Goal: Task Accomplishment & Management: Manage account settings

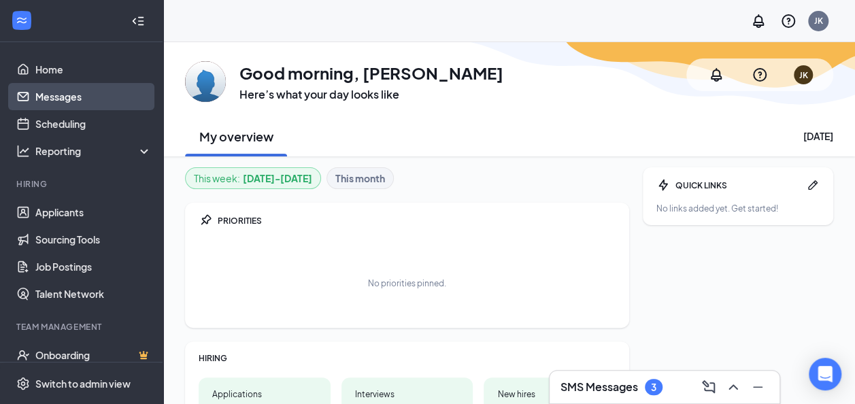
click at [80, 99] on link "Messages" at bounding box center [93, 96] width 116 height 27
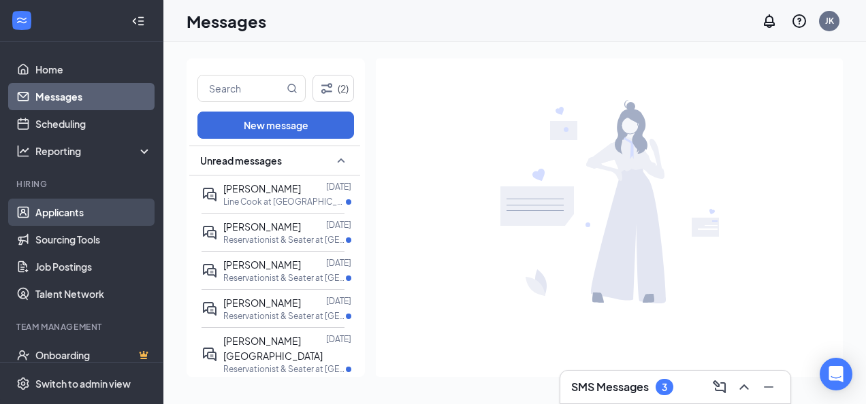
click at [72, 212] on link "Applicants" at bounding box center [93, 212] width 116 height 27
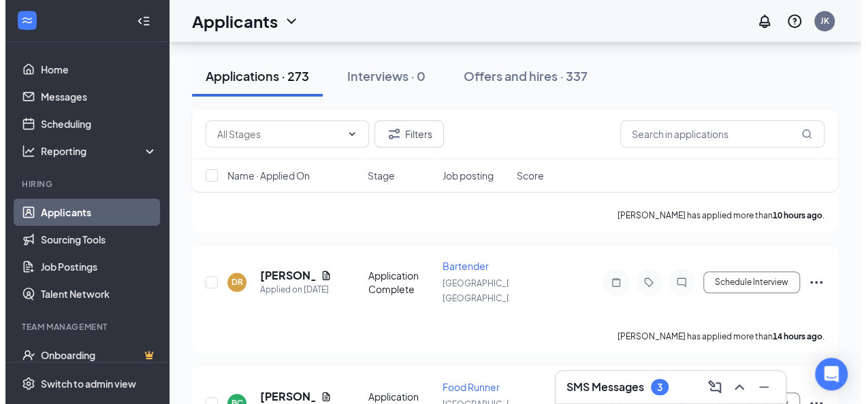
scroll to position [476, 0]
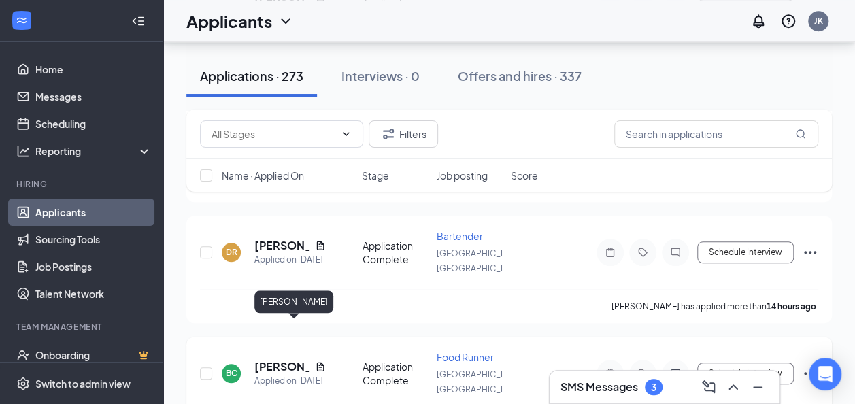
click at [263, 359] on h5 "[PERSON_NAME]" at bounding box center [282, 366] width 55 height 15
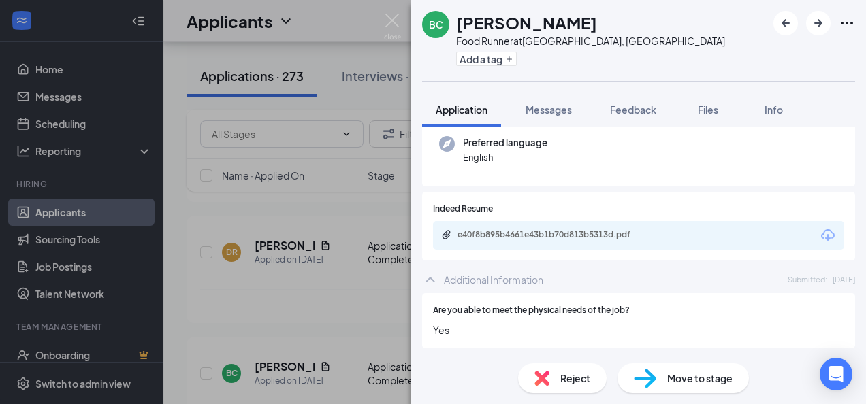
scroll to position [136, 0]
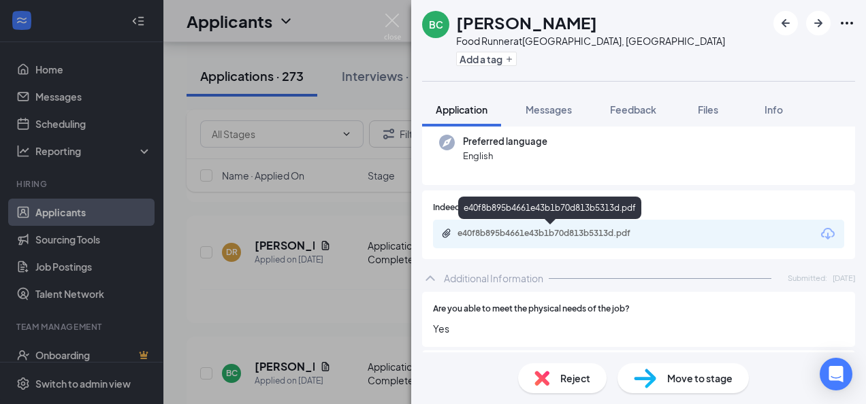
click at [522, 230] on div "e40f8b895b4661e43b1b70d813b5313d.pdf" at bounding box center [552, 233] width 191 height 11
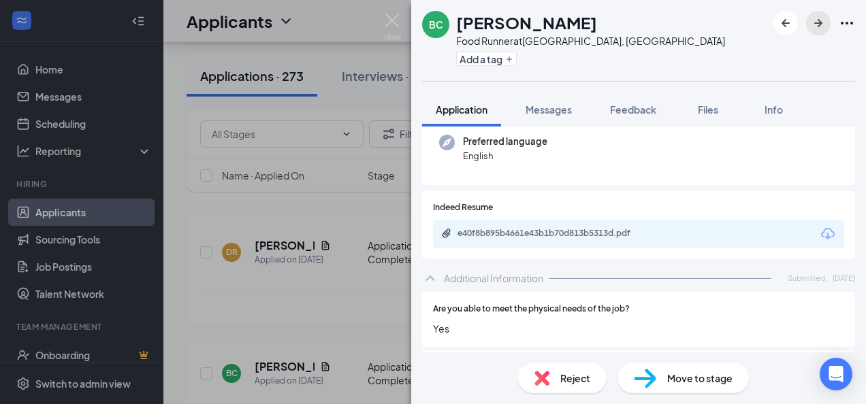
click at [825, 21] on icon "ArrowRight" at bounding box center [818, 23] width 16 height 16
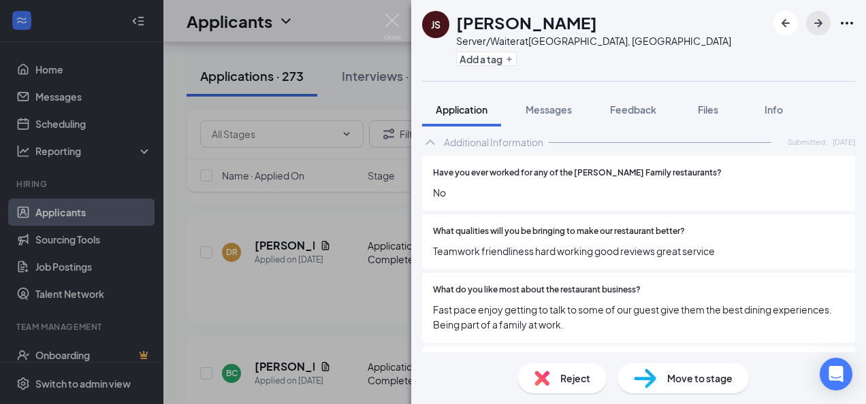
scroll to position [204, 0]
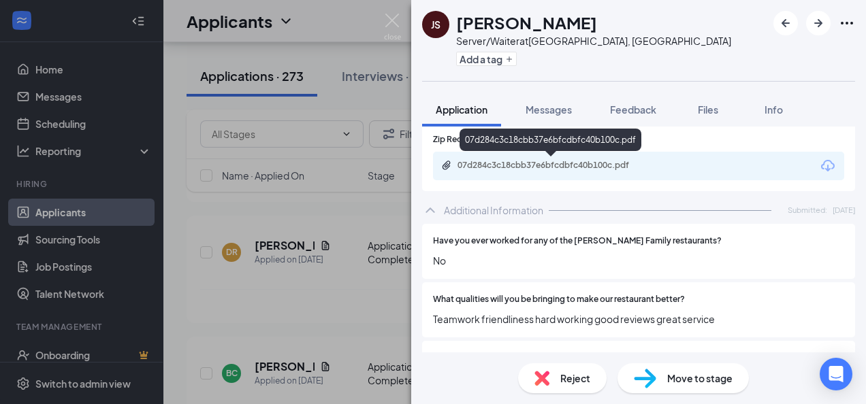
click at [549, 167] on div "07d284c3c18cbb37e6bfcdbfc40b100c.pdf" at bounding box center [552, 165] width 191 height 11
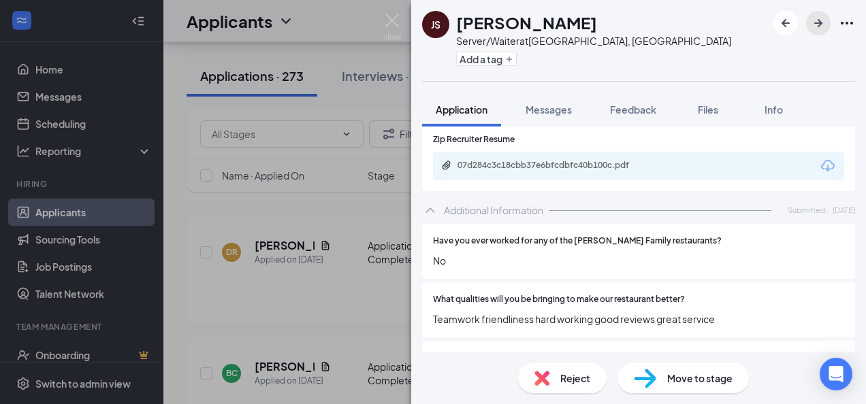
click at [821, 18] on icon "ArrowRight" at bounding box center [818, 23] width 16 height 16
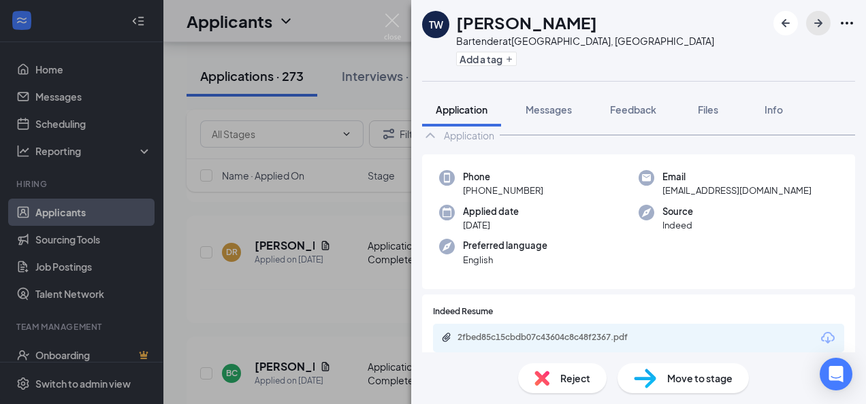
scroll to position [48, 0]
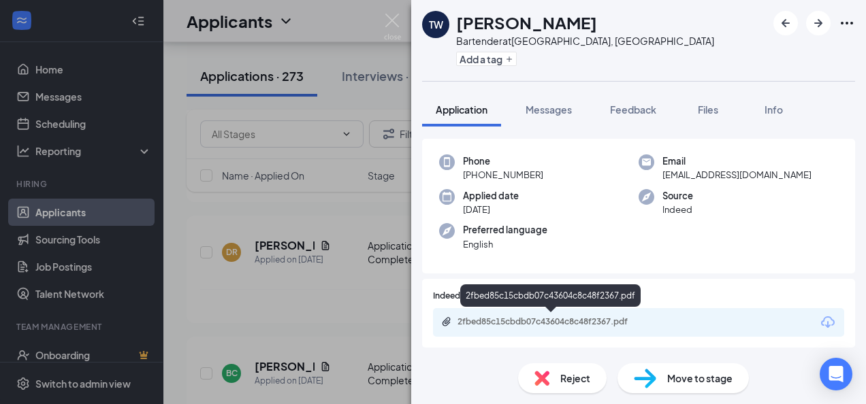
click at [564, 321] on div "2fbed85c15cbdb07c43604c8c48f2367.pdf" at bounding box center [552, 321] width 191 height 11
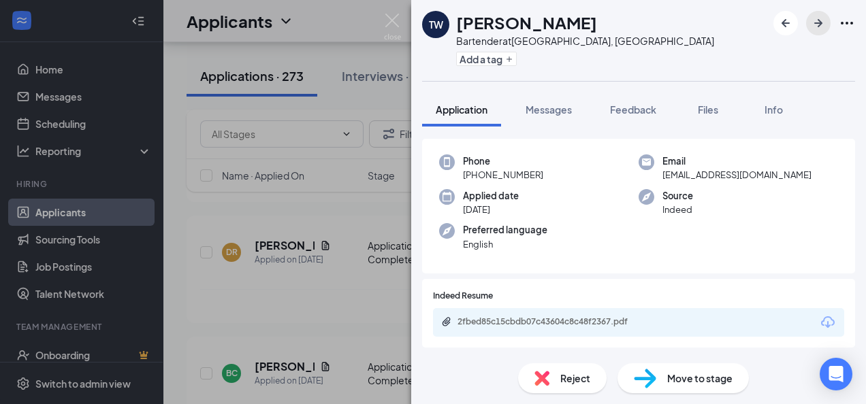
click at [821, 25] on icon "ArrowRight" at bounding box center [818, 23] width 16 height 16
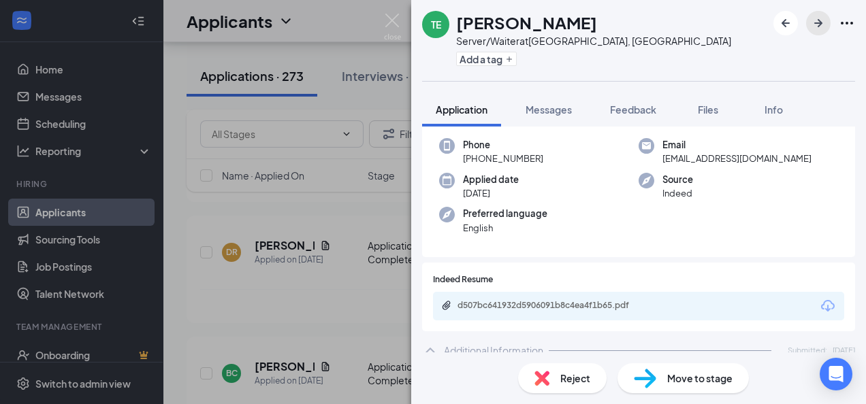
scroll to position [136, 0]
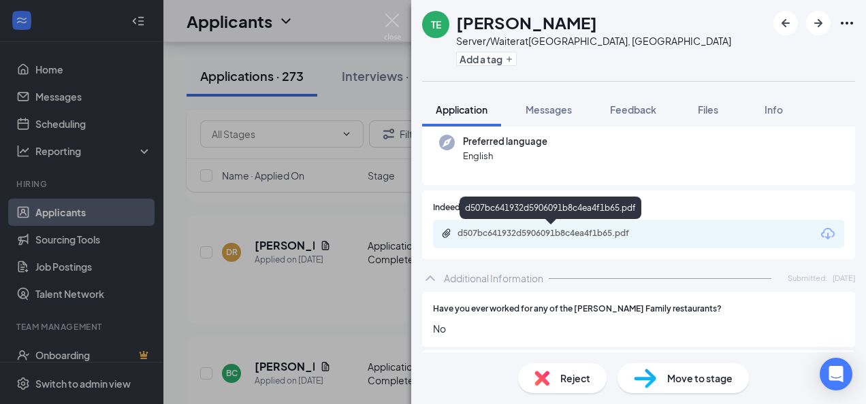
click at [548, 231] on div "d507bc641932d5906091b8c4ea4f1b65.pdf" at bounding box center [552, 233] width 191 height 11
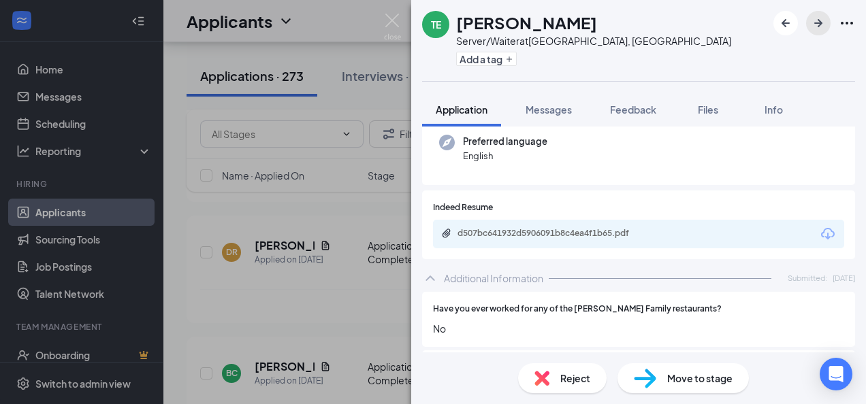
click at [821, 25] on icon "ArrowRight" at bounding box center [818, 23] width 16 height 16
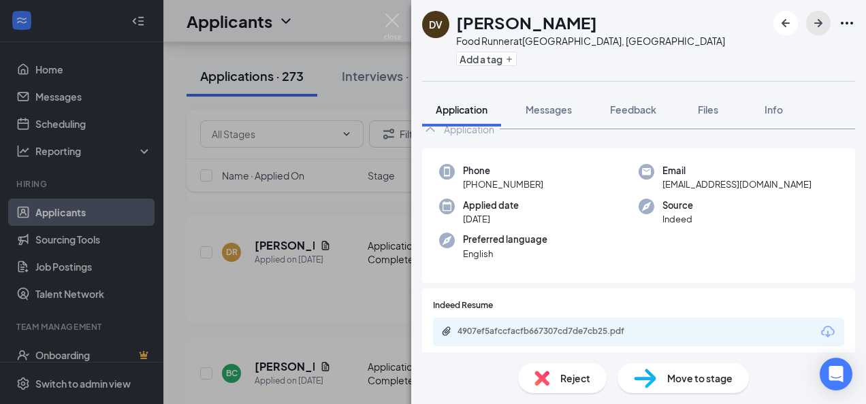
scroll to position [68, 0]
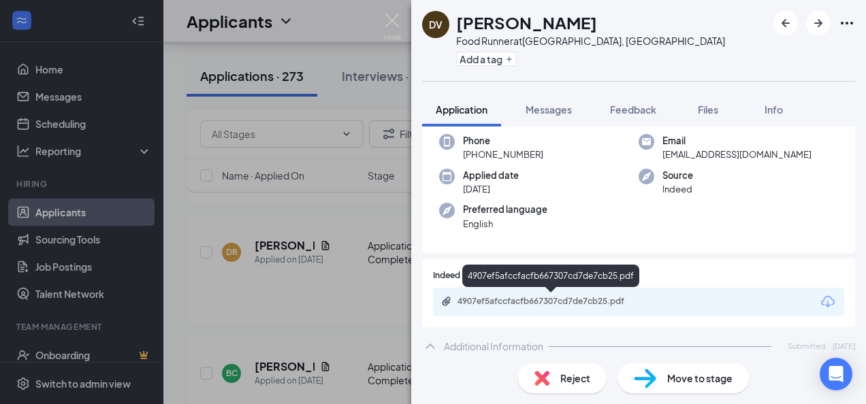
click at [569, 298] on div "4907ef5afccfacfb667307cd7de7cb25.pdf" at bounding box center [552, 301] width 191 height 11
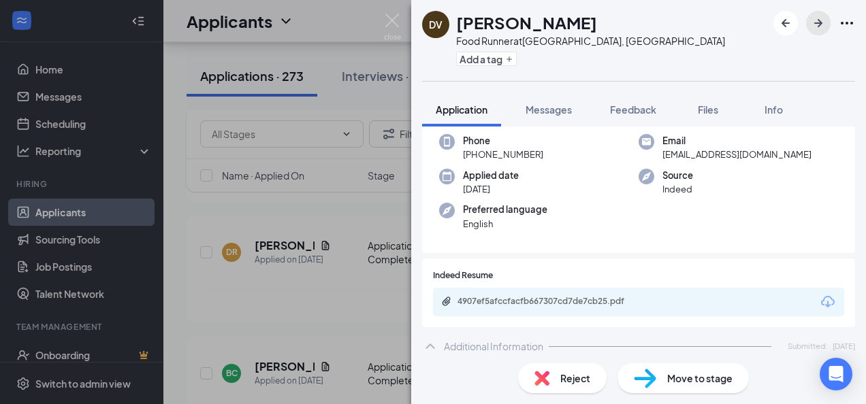
click at [818, 27] on icon "ArrowRight" at bounding box center [818, 23] width 16 height 16
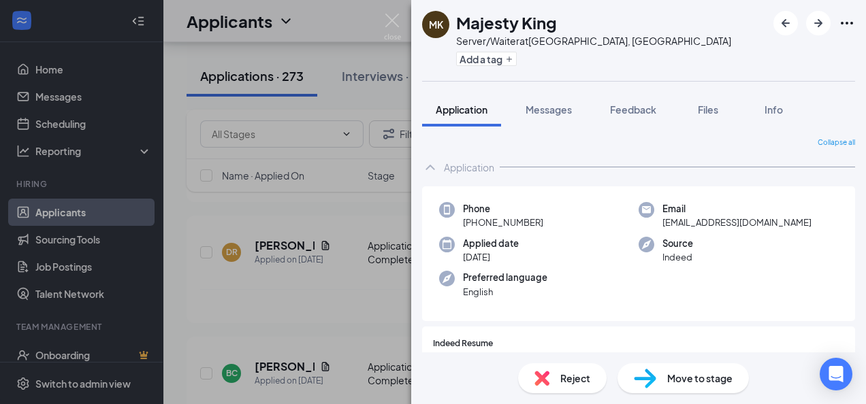
click at [287, 20] on div "MK Majesty King Server/Waiter at [GEOGRAPHIC_DATA], [GEOGRAPHIC_DATA] Add a tag…" at bounding box center [433, 202] width 866 height 404
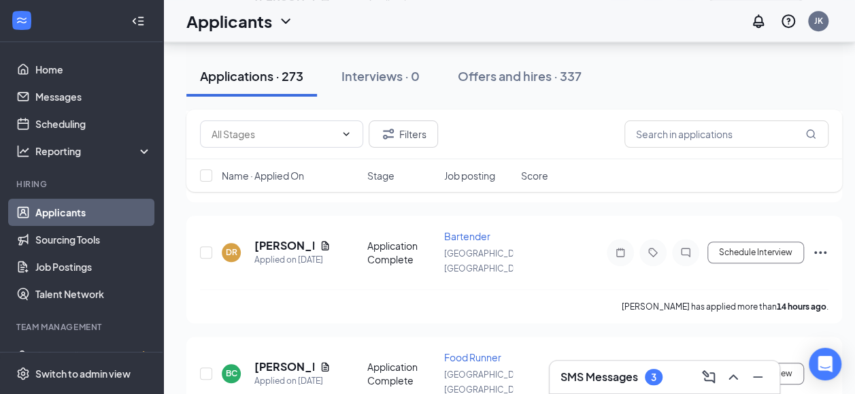
click at [289, 19] on icon "ChevronDown" at bounding box center [286, 21] width 16 height 16
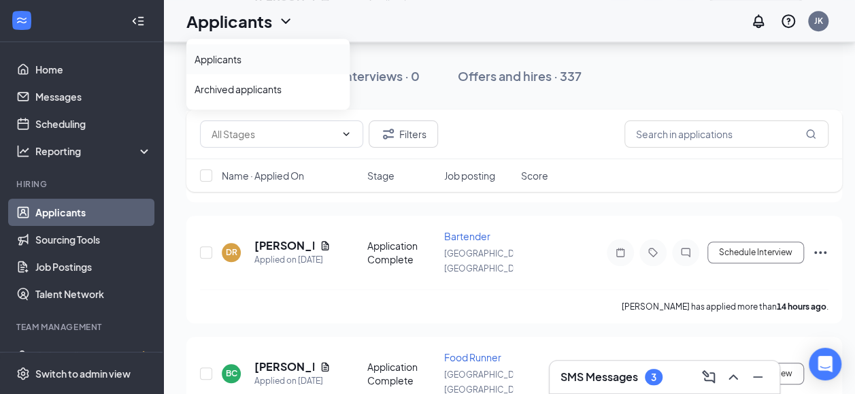
click at [257, 56] on link "Applicants" at bounding box center [268, 59] width 147 height 14
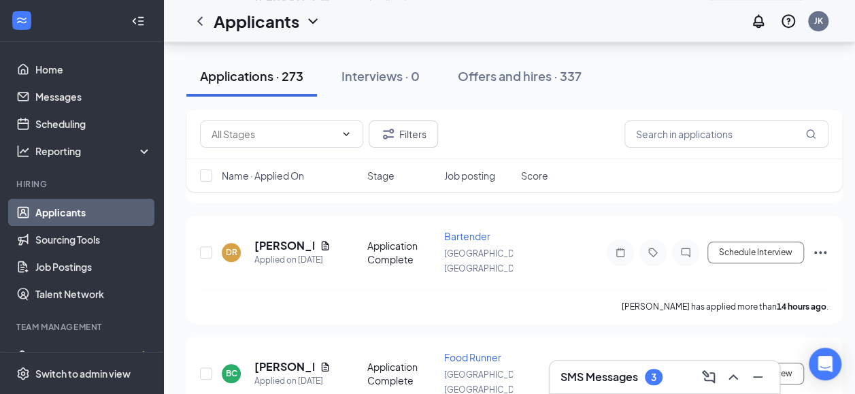
click at [74, 210] on link "Applicants" at bounding box center [93, 212] width 116 height 27
click at [287, 16] on icon "ChevronDown" at bounding box center [286, 21] width 16 height 16
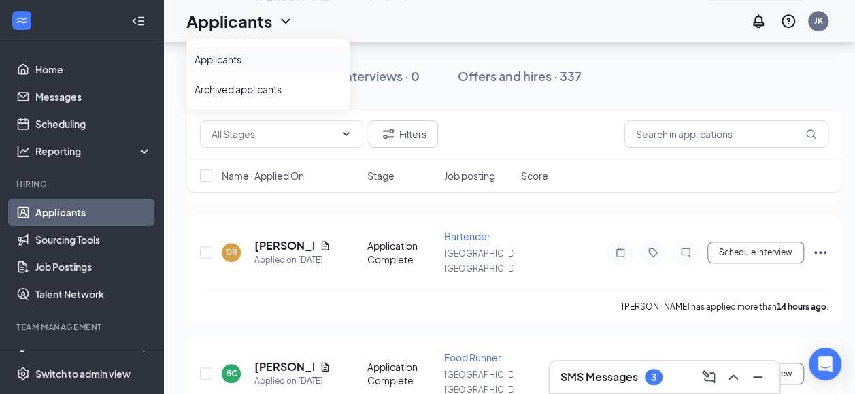
click at [266, 65] on link "Applicants" at bounding box center [268, 59] width 147 height 14
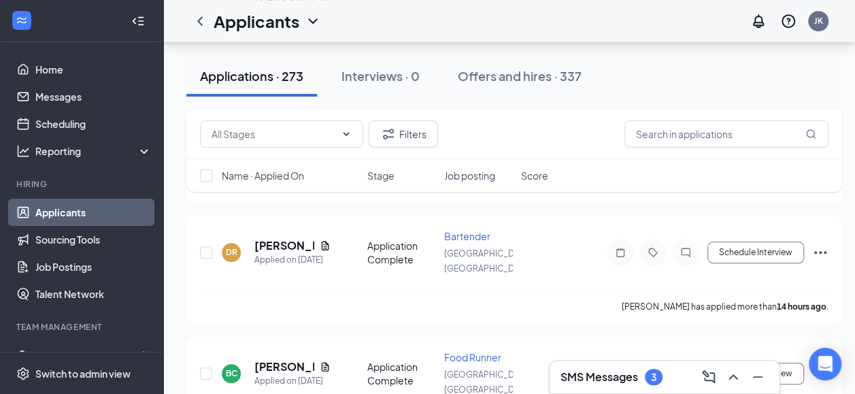
drag, startPoint x: 252, startPoint y: 155, endPoint x: 250, endPoint y: 163, distance: 7.6
click at [250, 163] on div "Filters Name · Applied On Stage Job posting Score" at bounding box center [514, 151] width 656 height 82
click at [312, 18] on icon "ChevronDown" at bounding box center [313, 21] width 16 height 16
click at [65, 209] on link "Applicants" at bounding box center [93, 212] width 116 height 27
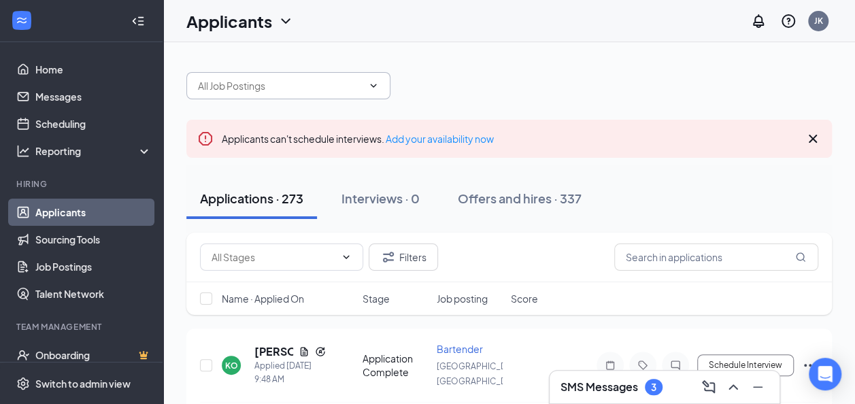
click at [312, 91] on input "text" at bounding box center [280, 85] width 165 height 15
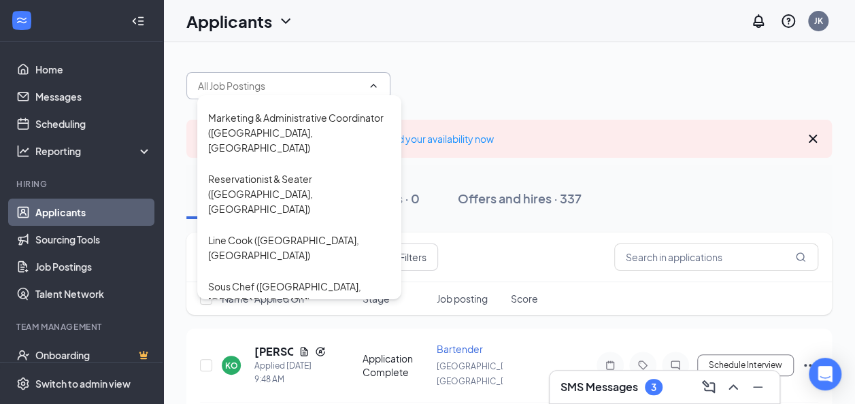
scroll to position [340, 0]
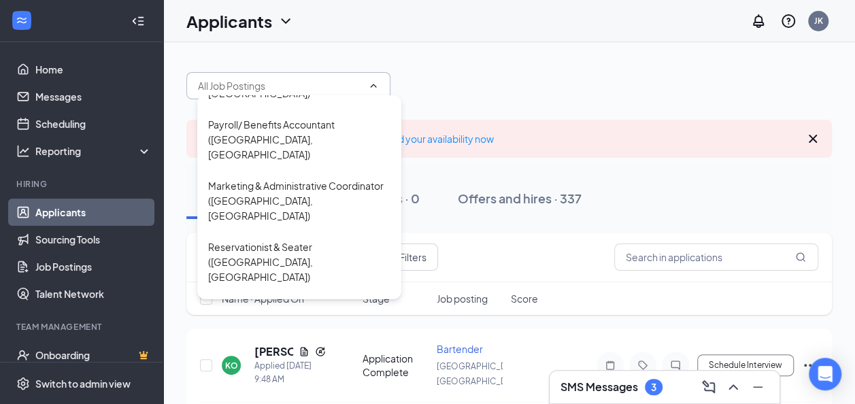
click at [255, 393] on div "Food Runner (Houston, TX)" at bounding box center [299, 408] width 182 height 30
type input "Food Runner (Houston, TX)"
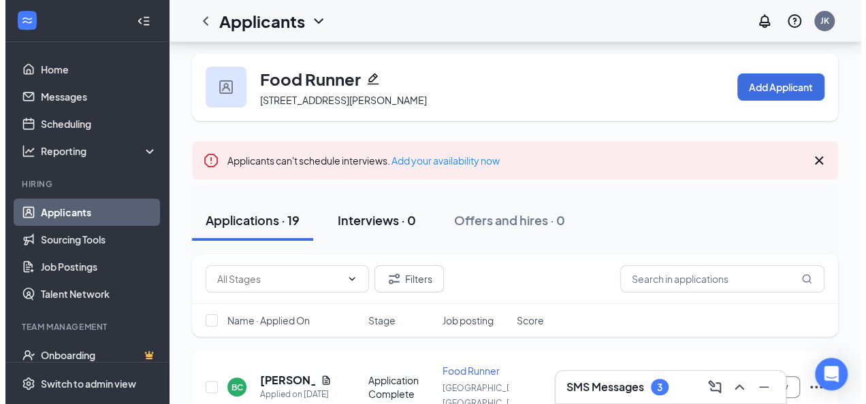
scroll to position [174, 0]
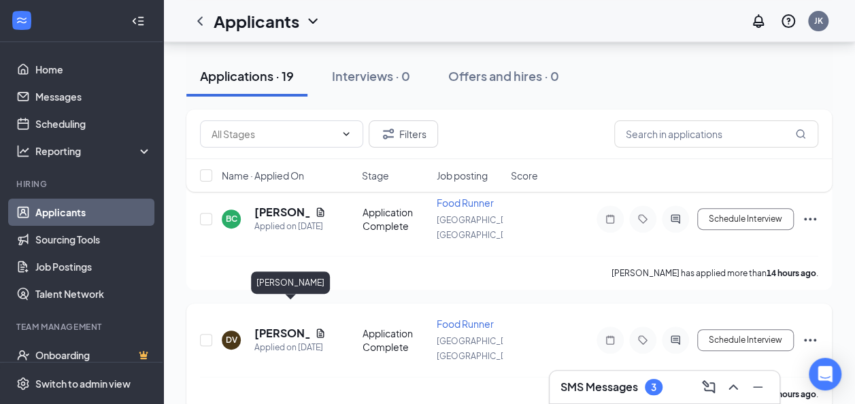
click at [277, 326] on h5 "[PERSON_NAME]" at bounding box center [282, 333] width 55 height 15
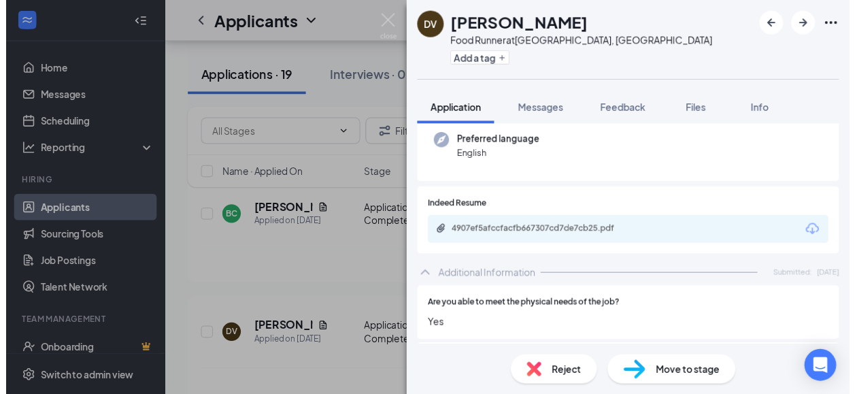
scroll to position [136, 0]
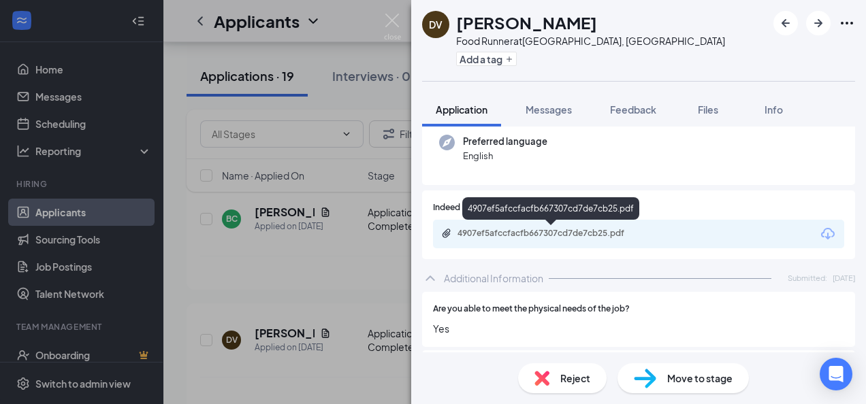
click at [515, 232] on div "4907ef5afccfacfb667307cd7de7cb25.pdf" at bounding box center [552, 233] width 191 height 11
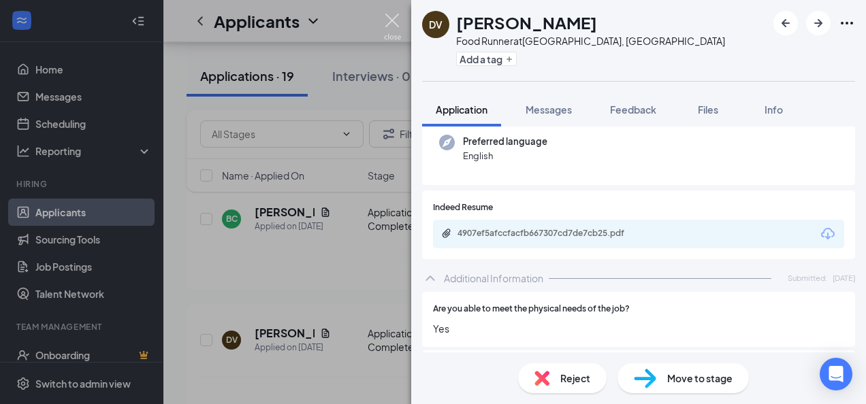
click at [392, 14] on img at bounding box center [392, 27] width 17 height 27
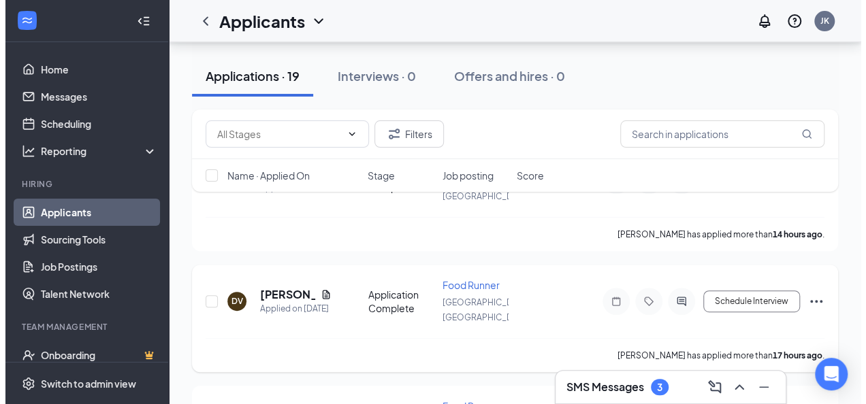
scroll to position [242, 0]
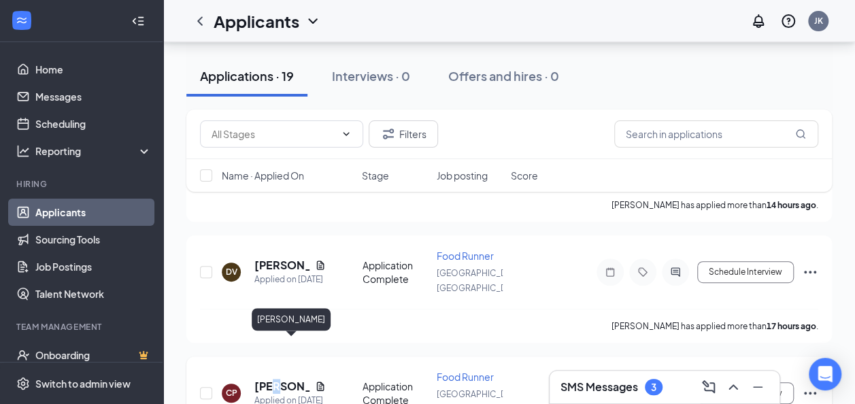
click at [275, 379] on h5 "[PERSON_NAME]" at bounding box center [282, 386] width 55 height 15
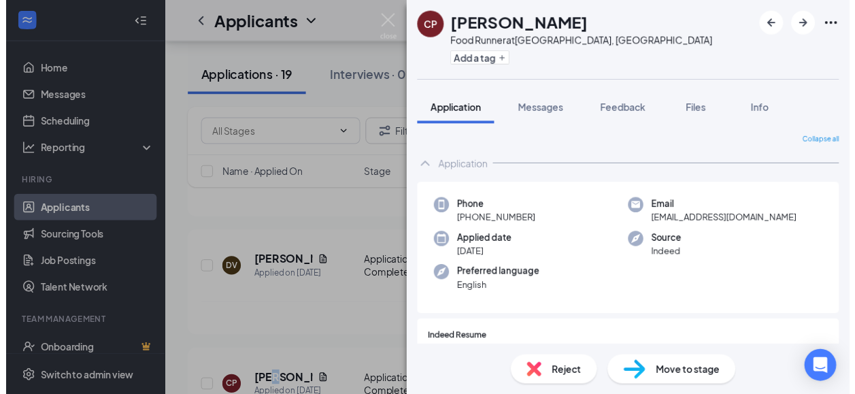
scroll to position [68, 0]
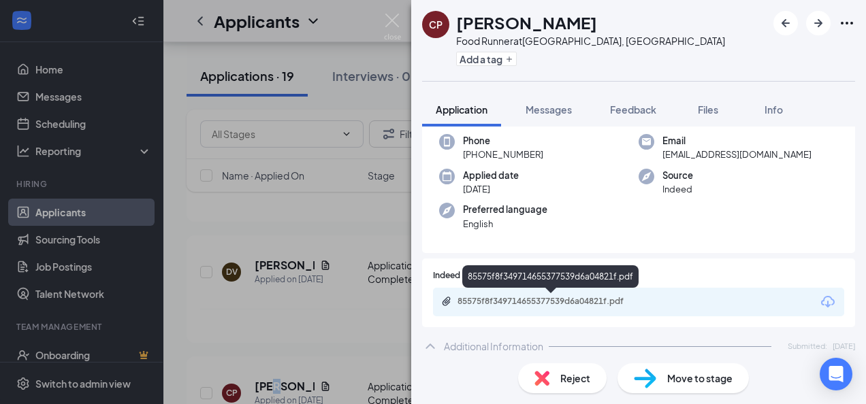
click at [604, 308] on div "85575f8f349714655377539d6a04821f.pdf" at bounding box center [551, 302] width 221 height 13
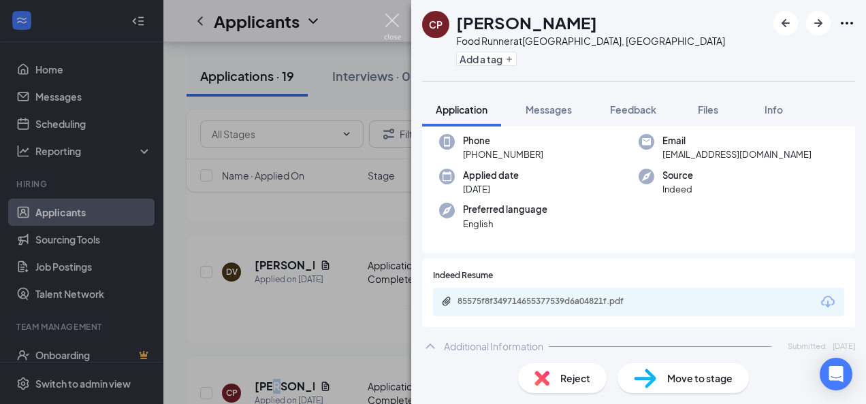
click at [391, 14] on img at bounding box center [392, 27] width 17 height 27
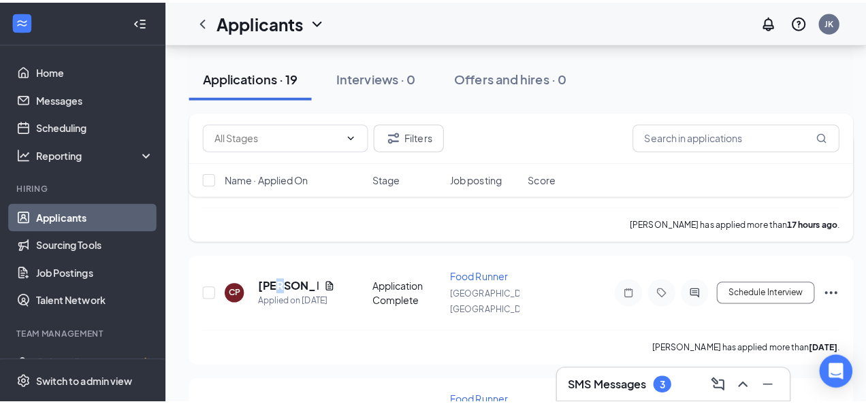
scroll to position [378, 0]
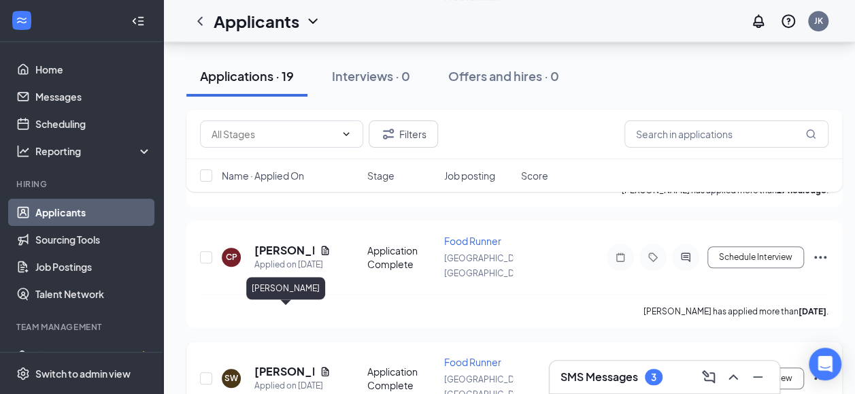
click at [275, 364] on h5 "Sandtovia Wright" at bounding box center [285, 371] width 60 height 15
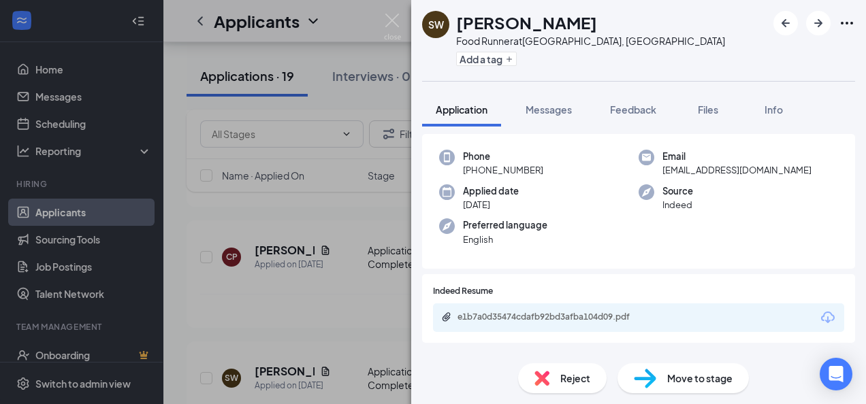
scroll to position [136, 0]
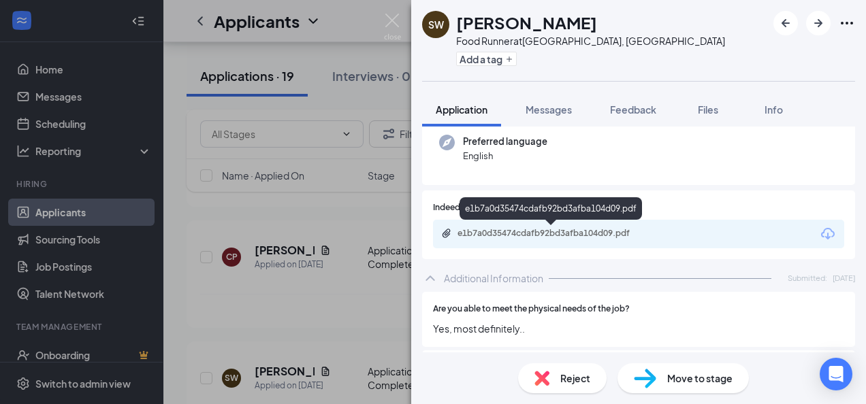
click at [519, 234] on div "e1b7a0d35474cdafb92bd3afba104d09.pdf" at bounding box center [552, 233] width 191 height 11
